Goal: Task Accomplishment & Management: Use online tool/utility

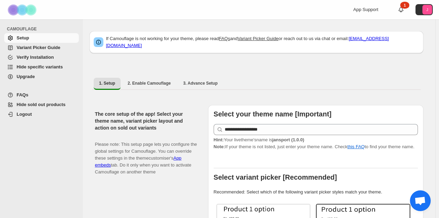
click at [55, 68] on span "Hide specific variants" at bounding box center [40, 66] width 46 height 5
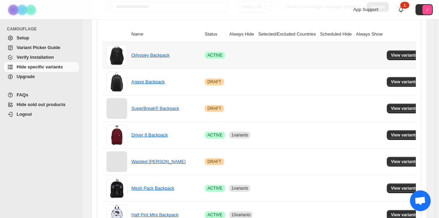
scroll to position [69, 0]
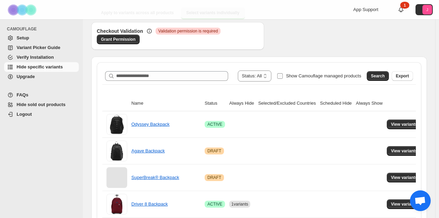
click at [312, 73] on span "Show Camouflage managed products" at bounding box center [323, 75] width 75 height 5
click at [367, 75] on span at bounding box center [364, 76] width 6 height 11
click at [375, 74] on button "Search" at bounding box center [378, 76] width 22 height 10
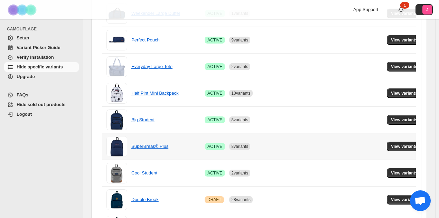
scroll to position [277, 0]
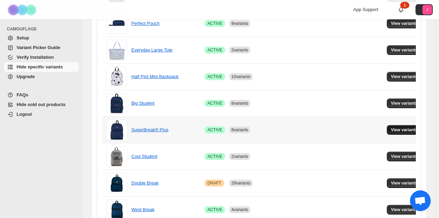
click at [402, 126] on button "View variants" at bounding box center [404, 130] width 35 height 10
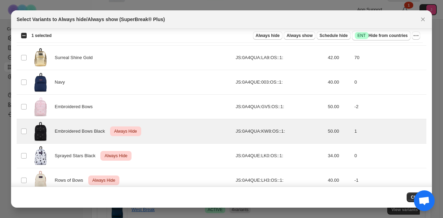
scroll to position [696, 0]
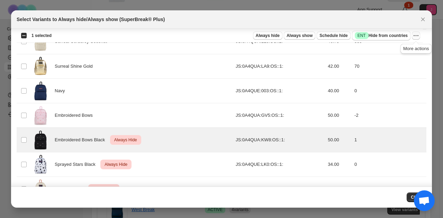
click at [418, 33] on icon "More actions" at bounding box center [415, 35] width 7 height 7
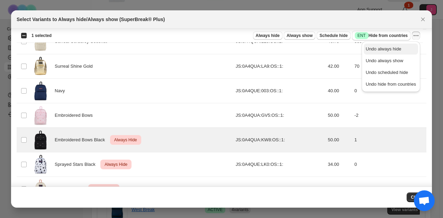
click at [390, 50] on span "Undo always hide" at bounding box center [384, 48] width 36 height 5
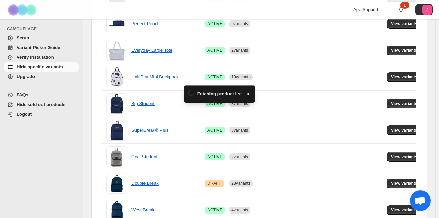
scroll to position [277, 0]
